Goal: Task Accomplishment & Management: Manage account settings

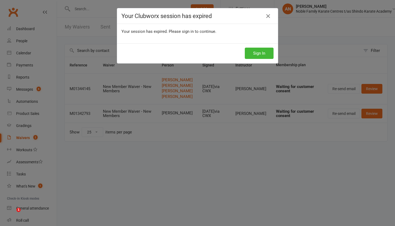
select select "25"
click at [264, 51] on button "Sign In" at bounding box center [259, 53] width 29 height 11
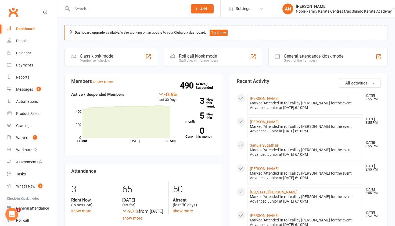
click at [88, 11] on input "text" at bounding box center [127, 9] width 113 height 8
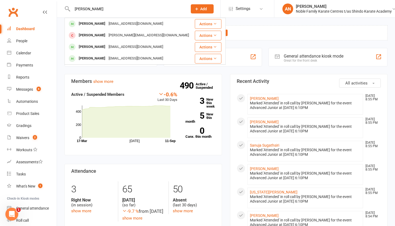
type input "[PERSON_NAME]"
drag, startPoint x: 88, startPoint y: 11, endPoint x: 98, endPoint y: 23, distance: 14.9
click at [107, 23] on div "[EMAIL_ADDRESS][DOMAIN_NAME]" at bounding box center [136, 24] width 58 height 8
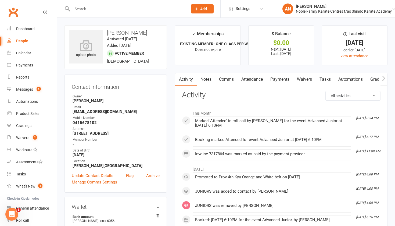
click at [275, 78] on link "Payments" at bounding box center [280, 79] width 27 height 12
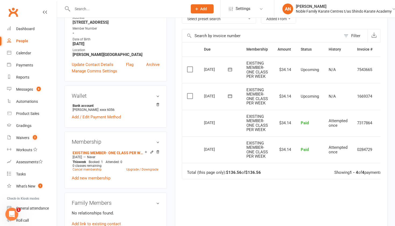
scroll to position [111, 0]
click at [132, 168] on link "Upgrade / Downgrade" at bounding box center [142, 169] width 32 height 4
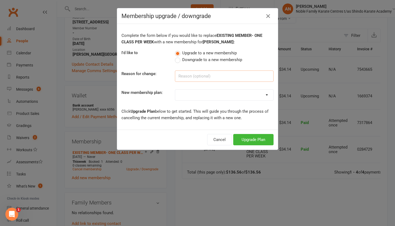
click at [228, 76] on input at bounding box center [224, 75] width 99 height 11
type input "upgrading"
click at [257, 139] on button "Upgrade Plan" at bounding box center [253, 139] width 40 height 11
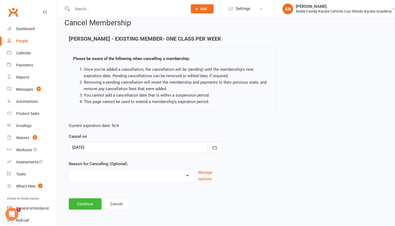
scroll to position [11, 0]
select select "2"
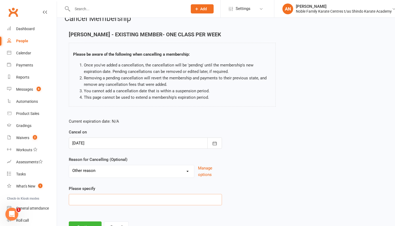
click at [116, 203] on input at bounding box center [145, 199] width 153 height 11
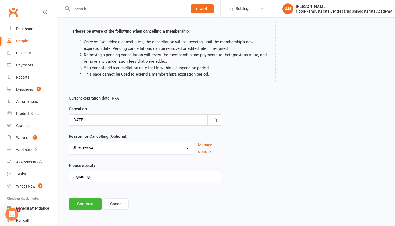
scroll to position [38, 0]
type input "upgrading"
click at [82, 201] on button "Continue" at bounding box center [85, 203] width 33 height 11
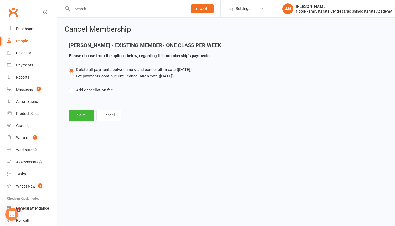
click at [73, 77] on label "Let payments continue until cancellation date ([DATE])" at bounding box center [121, 76] width 105 height 6
click at [72, 73] on input "Let payments continue until cancellation date ([DATE])" at bounding box center [70, 73] width 3 height 0
click at [74, 112] on button "Save" at bounding box center [81, 114] width 25 height 11
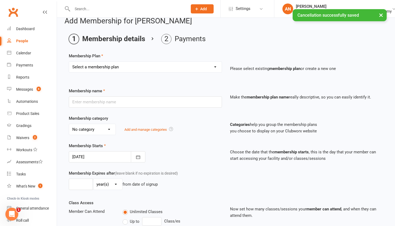
scroll to position [9, 0]
select select "2"
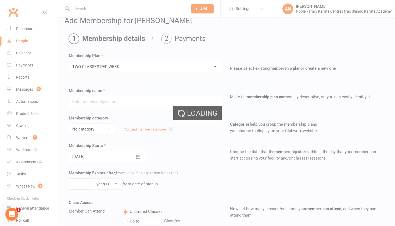
type input "TWO CLASSES PER WEEK"
select select "1"
type input "0"
type input "2"
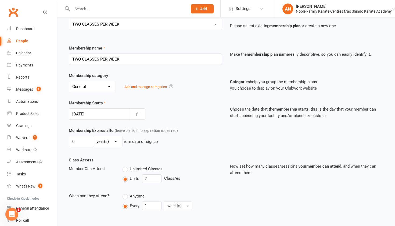
scroll to position [60, 0]
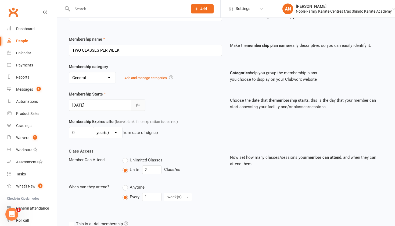
click at [138, 105] on icon "button" at bounding box center [137, 105] width 5 height 5
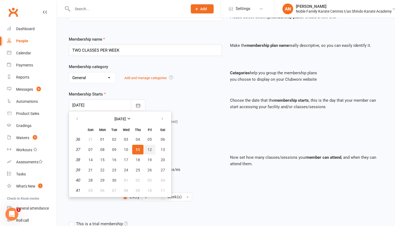
click at [150, 148] on span "12" at bounding box center [150, 149] width 4 height 4
type input "[DATE]"
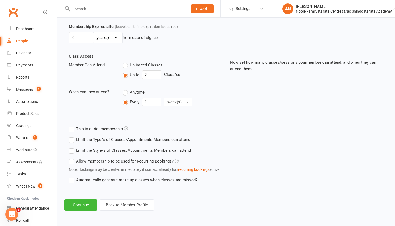
scroll to position [159, 0]
click at [80, 199] on button "Continue" at bounding box center [80, 204] width 33 height 11
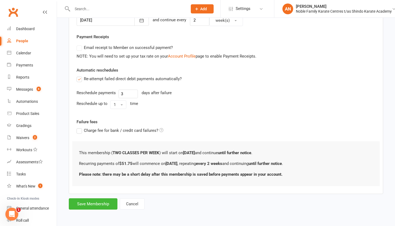
scroll to position [148, 0]
click at [102, 198] on button "Save Membership" at bounding box center [93, 203] width 49 height 11
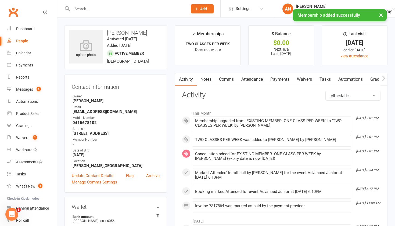
click at [91, 6] on input "text" at bounding box center [127, 9] width 113 height 8
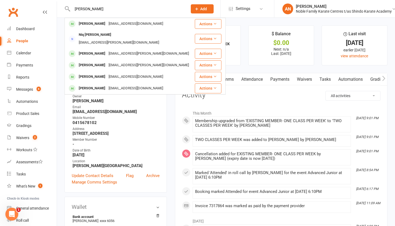
type input "[PERSON_NAME]"
drag, startPoint x: 91, startPoint y: 6, endPoint x: 105, endPoint y: 23, distance: 22.3
click at [105, 23] on div "[PERSON_NAME]" at bounding box center [92, 24] width 30 height 8
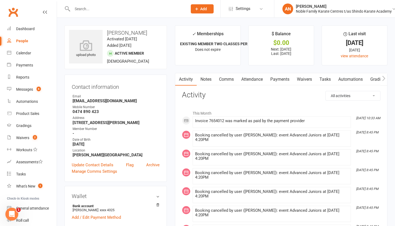
click at [278, 78] on link "Payments" at bounding box center [280, 79] width 27 height 12
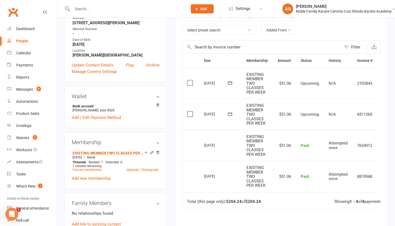
scroll to position [101, 0]
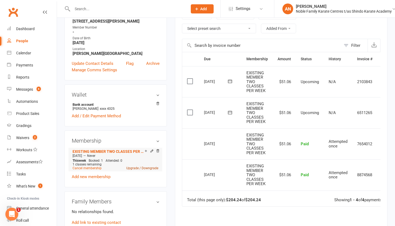
click at [134, 168] on link "Upgrade / Downgrade" at bounding box center [142, 168] width 32 height 4
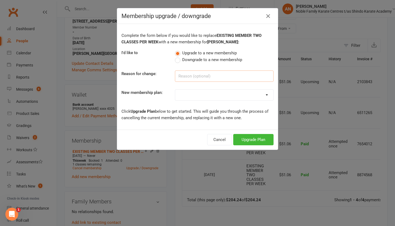
click at [241, 76] on input at bounding box center [224, 75] width 99 height 11
type input "upgrading"
select select "5"
click at [250, 139] on button "Upgrade Plan" at bounding box center [253, 139] width 40 height 11
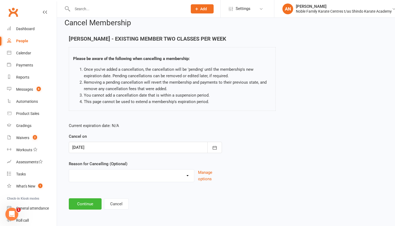
scroll to position [11, 0]
select select "2"
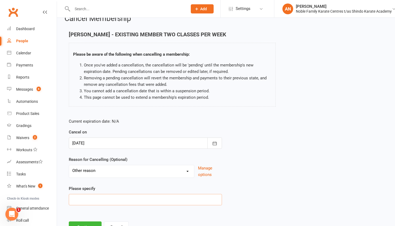
click at [145, 200] on input at bounding box center [145, 199] width 153 height 11
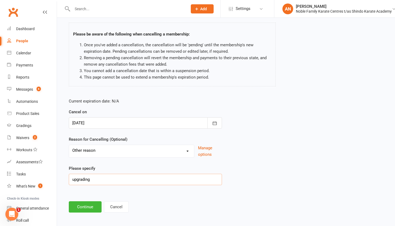
scroll to position [37, 0]
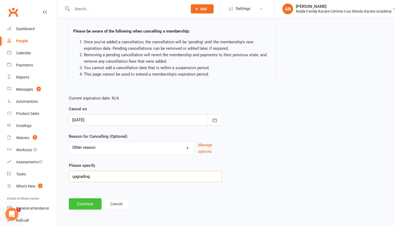
type input "upgrading"
click at [92, 200] on button "Continue" at bounding box center [85, 203] width 33 height 11
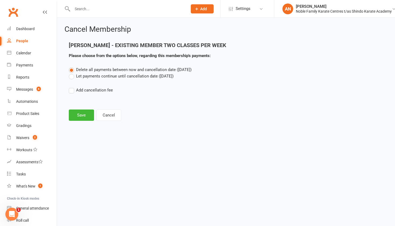
click at [72, 77] on label "Let payments continue until cancellation date ([DATE])" at bounding box center [121, 76] width 105 height 6
click at [72, 73] on input "Let payments continue until cancellation date ([DATE])" at bounding box center [70, 73] width 3 height 0
click at [77, 114] on button "Save" at bounding box center [81, 114] width 25 height 11
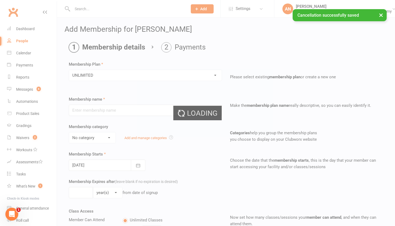
type input "UNLIMITED"
select select "1"
type input "[DATE]"
type input "0"
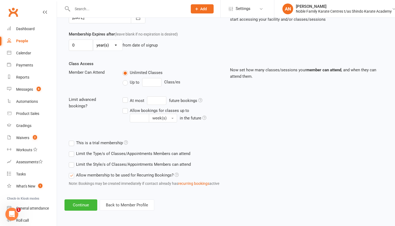
scroll to position [152, 0]
click at [79, 199] on button "Continue" at bounding box center [80, 204] width 33 height 11
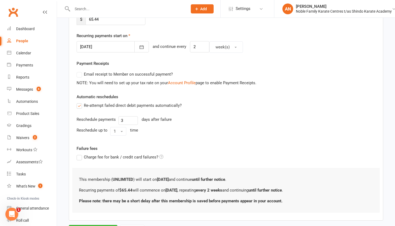
scroll to position [116, 0]
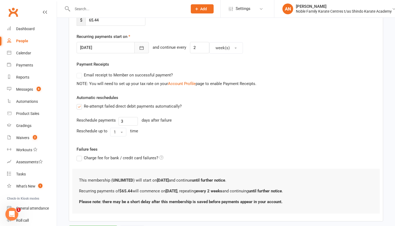
click at [139, 48] on icon "button" at bounding box center [141, 47] width 5 height 5
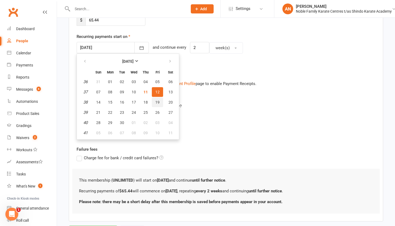
click at [156, 102] on span "19" at bounding box center [157, 102] width 4 height 4
type input "[DATE]"
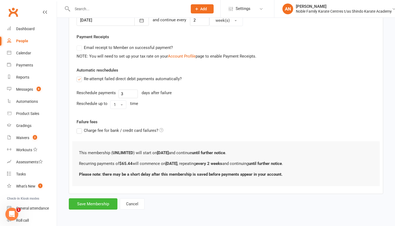
scroll to position [148, 0]
click at [88, 200] on button "Save Membership" at bounding box center [93, 203] width 49 height 11
